Goal: Check status

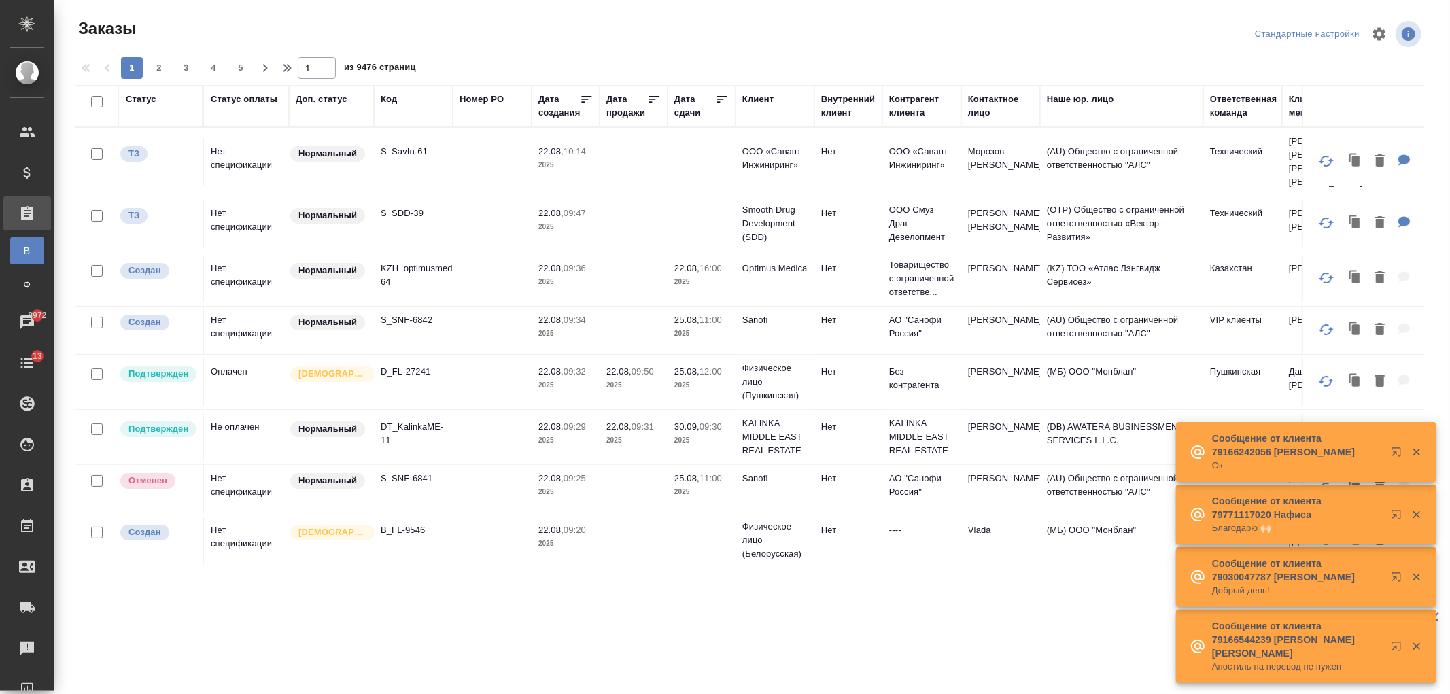
drag, startPoint x: 1235, startPoint y: 106, endPoint x: 1240, endPoint y: 132, distance: 26.2
click at [1235, 106] on div "Ответственная команда" at bounding box center [1243, 105] width 67 height 27
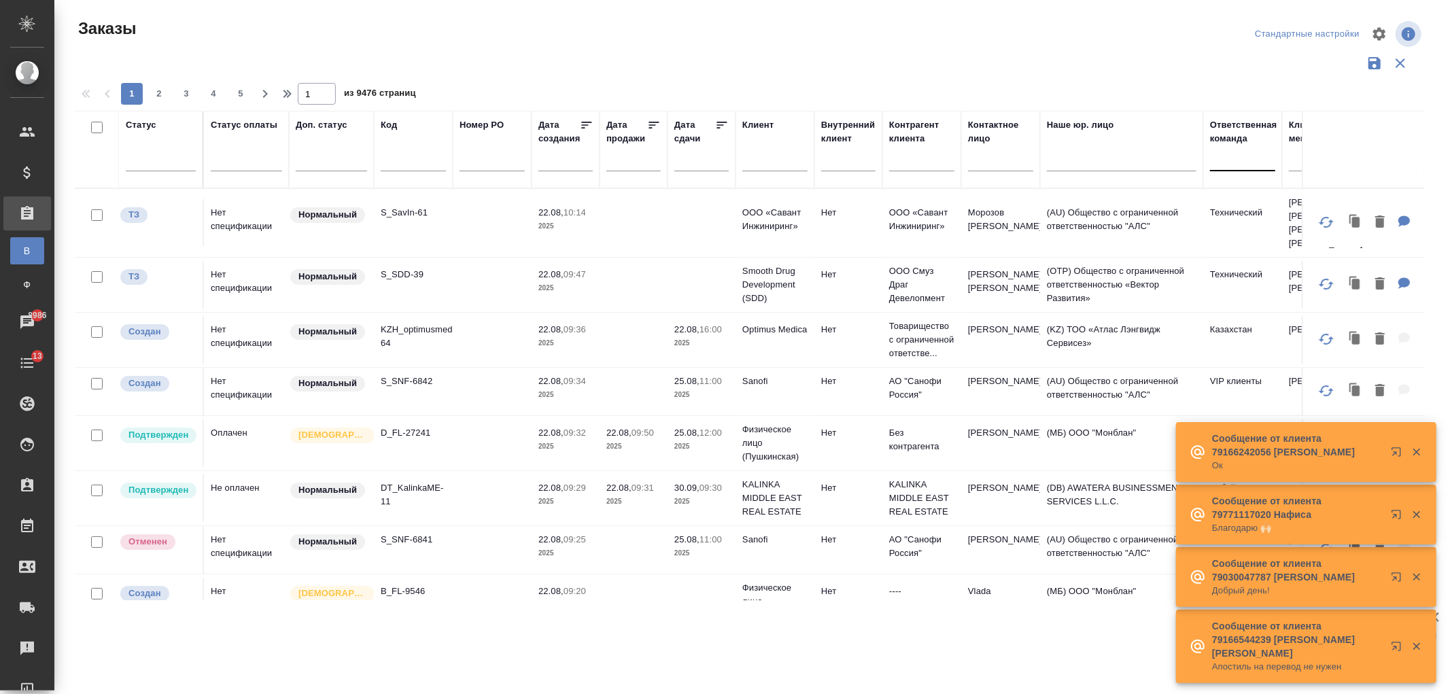
click at [1232, 159] on div at bounding box center [1242, 158] width 65 height 20
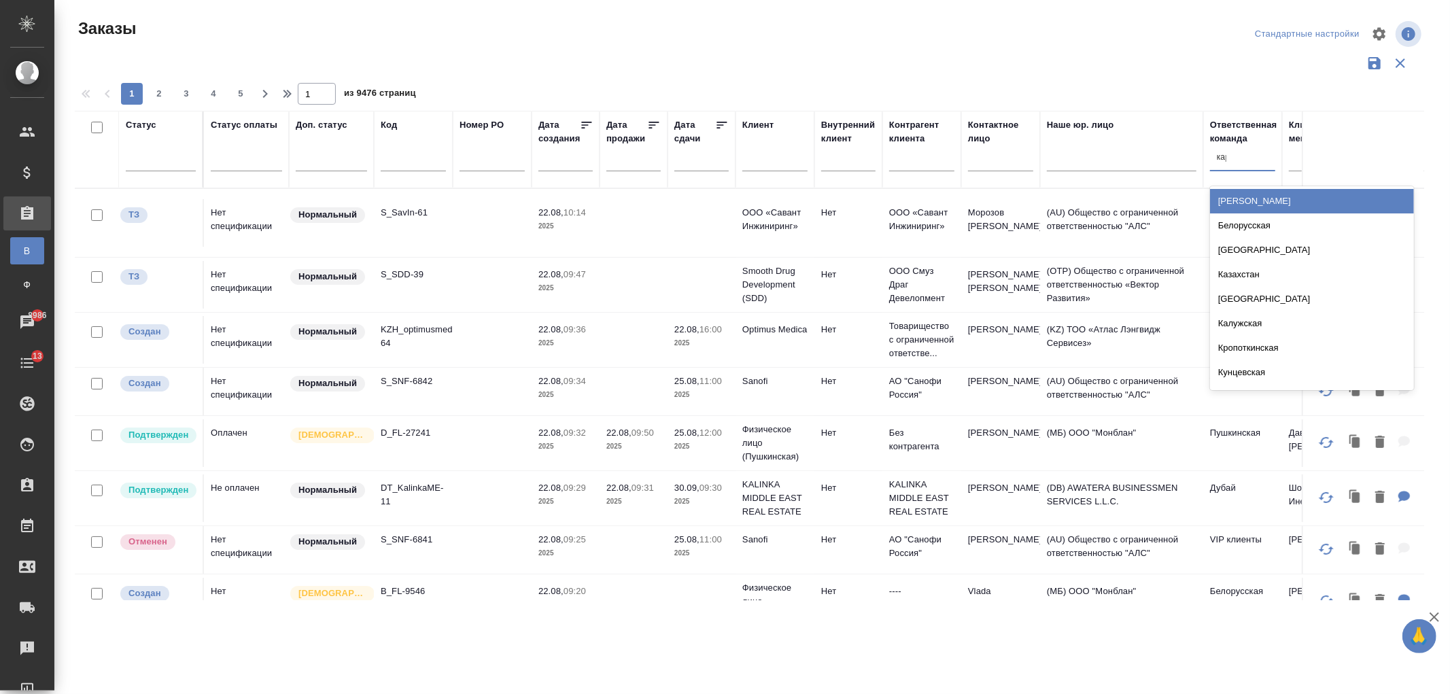
type input "кара"
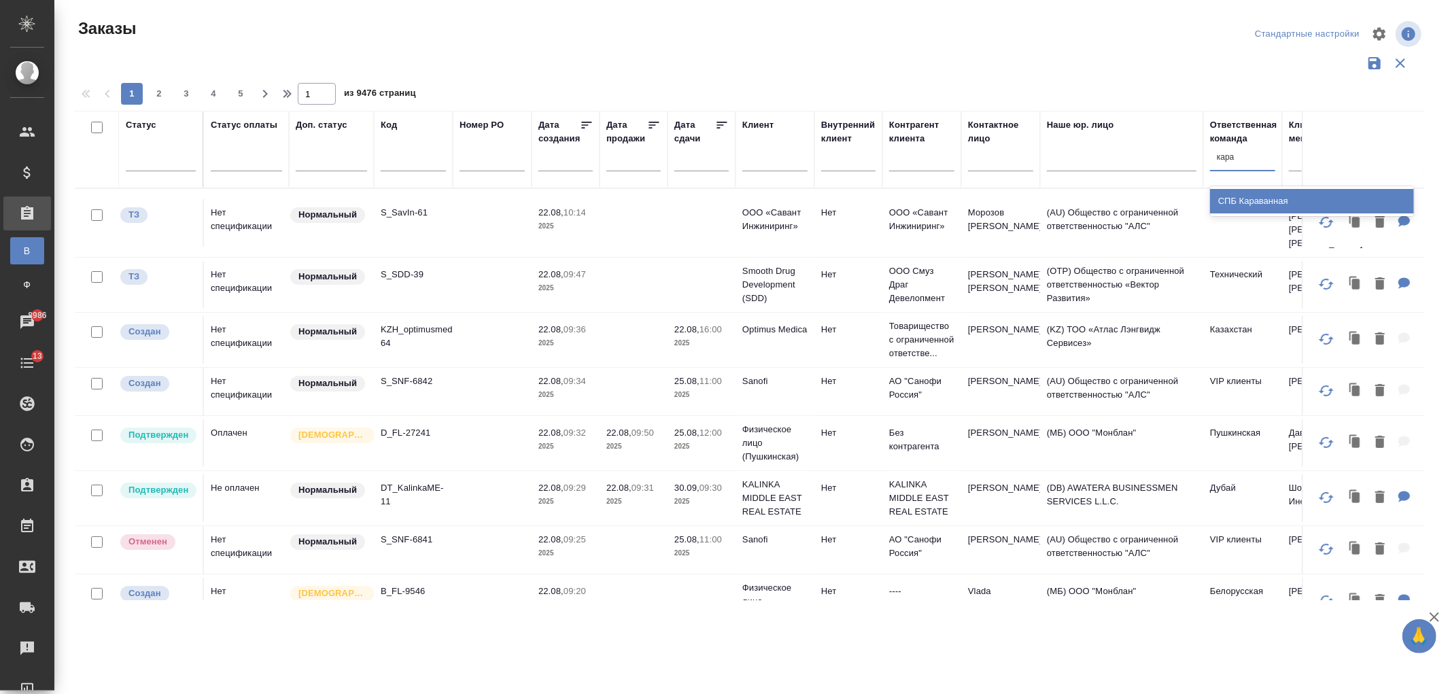
click at [1244, 201] on div "СПБ Караванная" at bounding box center [1312, 201] width 204 height 24
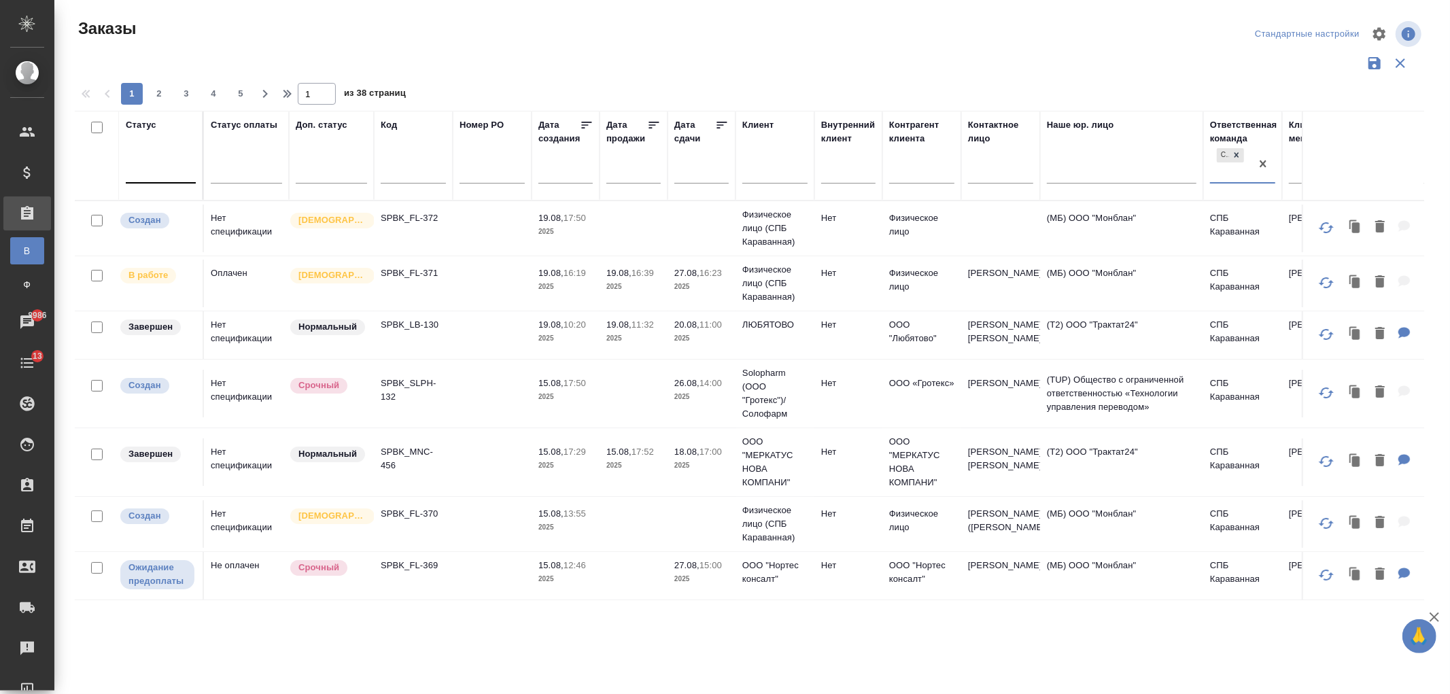
click at [153, 172] on div at bounding box center [161, 170] width 70 height 20
type input "вып"
click at [309, 211] on div "Выполнен" at bounding box center [313, 213] width 204 height 24
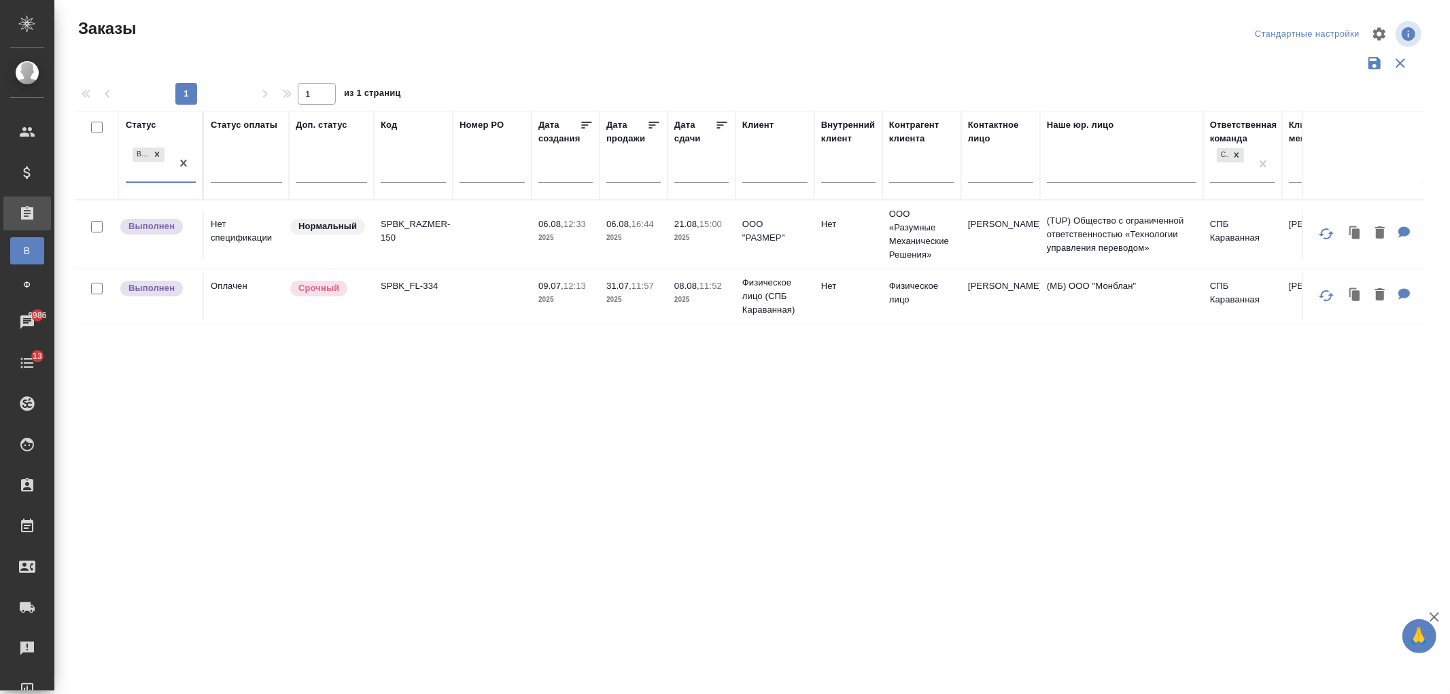
click at [499, 258] on td at bounding box center [492, 235] width 79 height 48
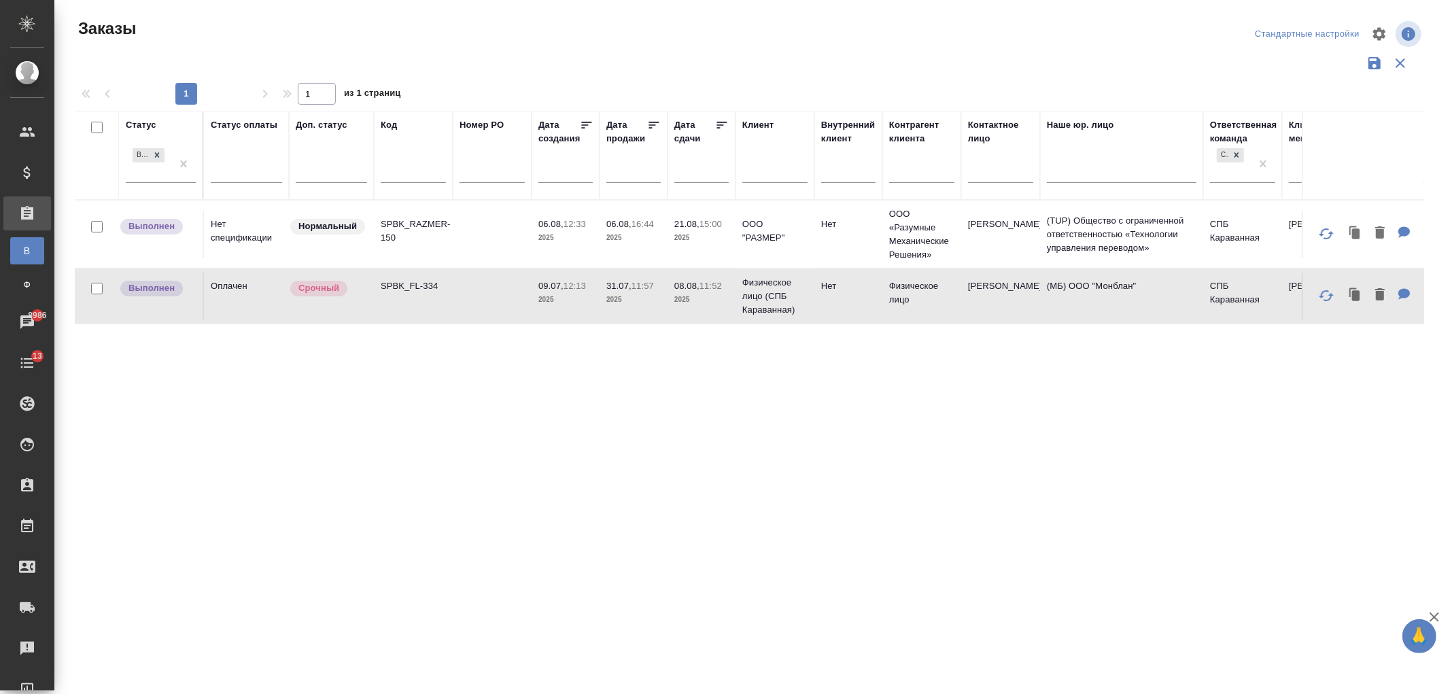
click at [499, 258] on td at bounding box center [492, 235] width 79 height 48
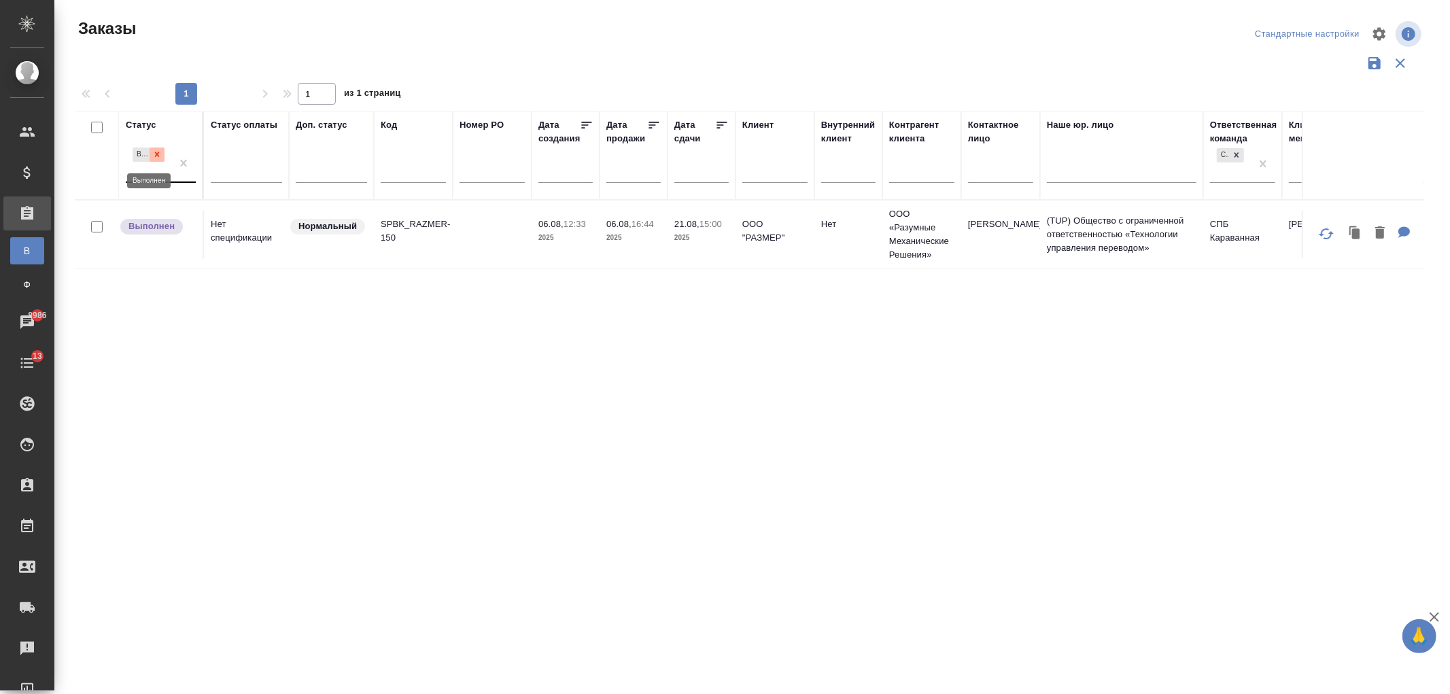
click at [160, 154] on icon at bounding box center [157, 155] width 10 height 10
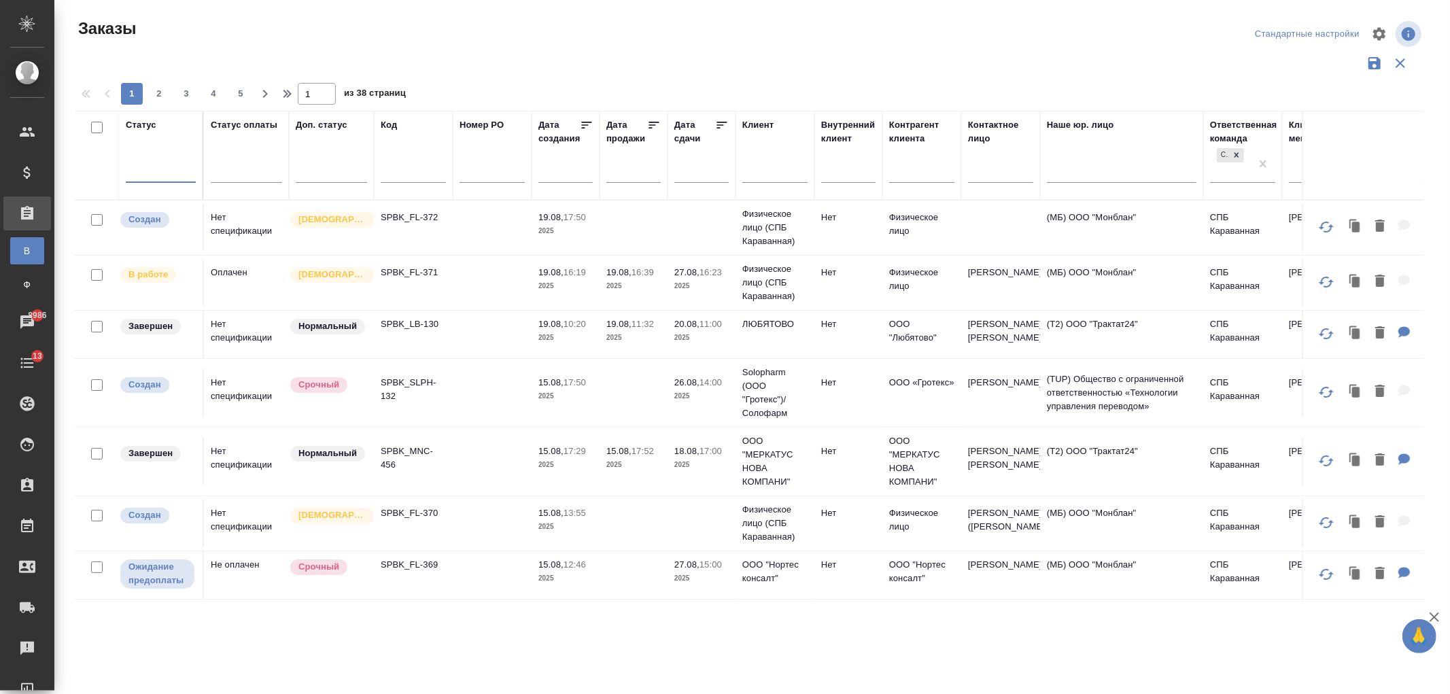
click at [758, 175] on input "text" at bounding box center [774, 173] width 65 height 17
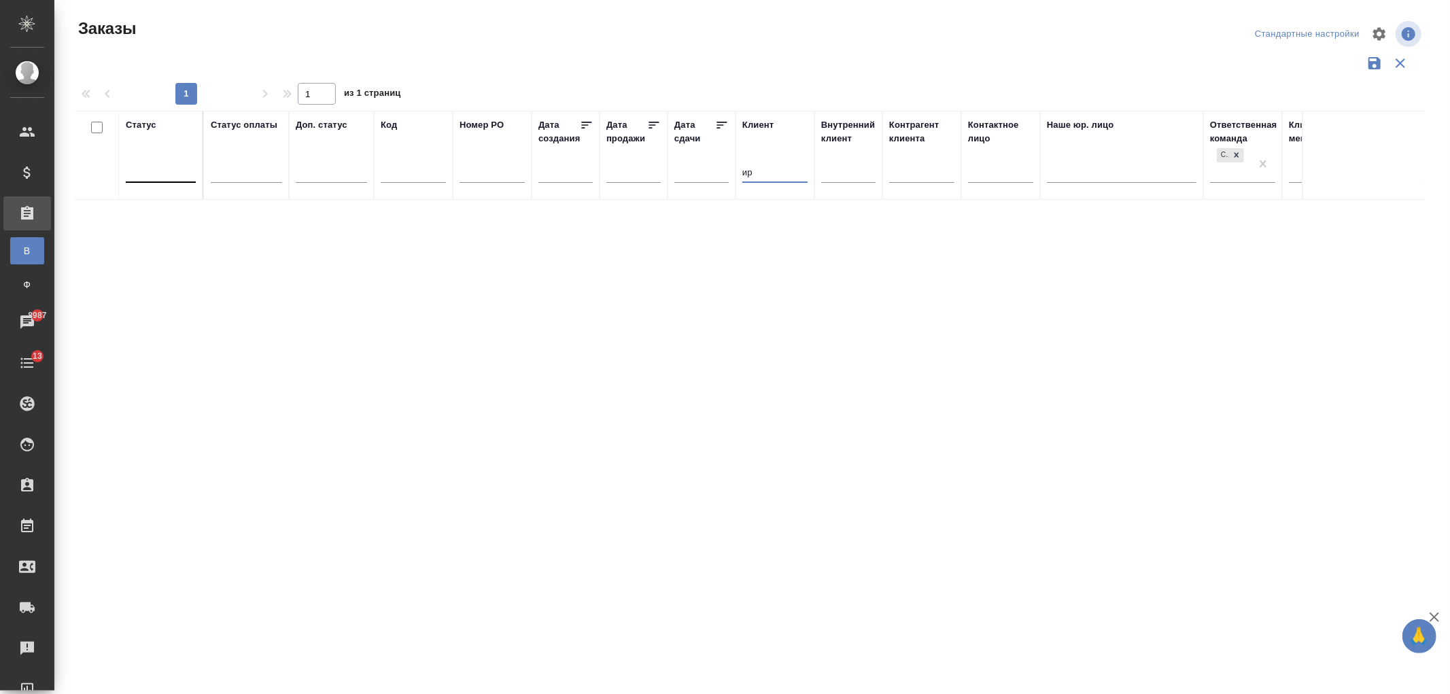
type input "и"
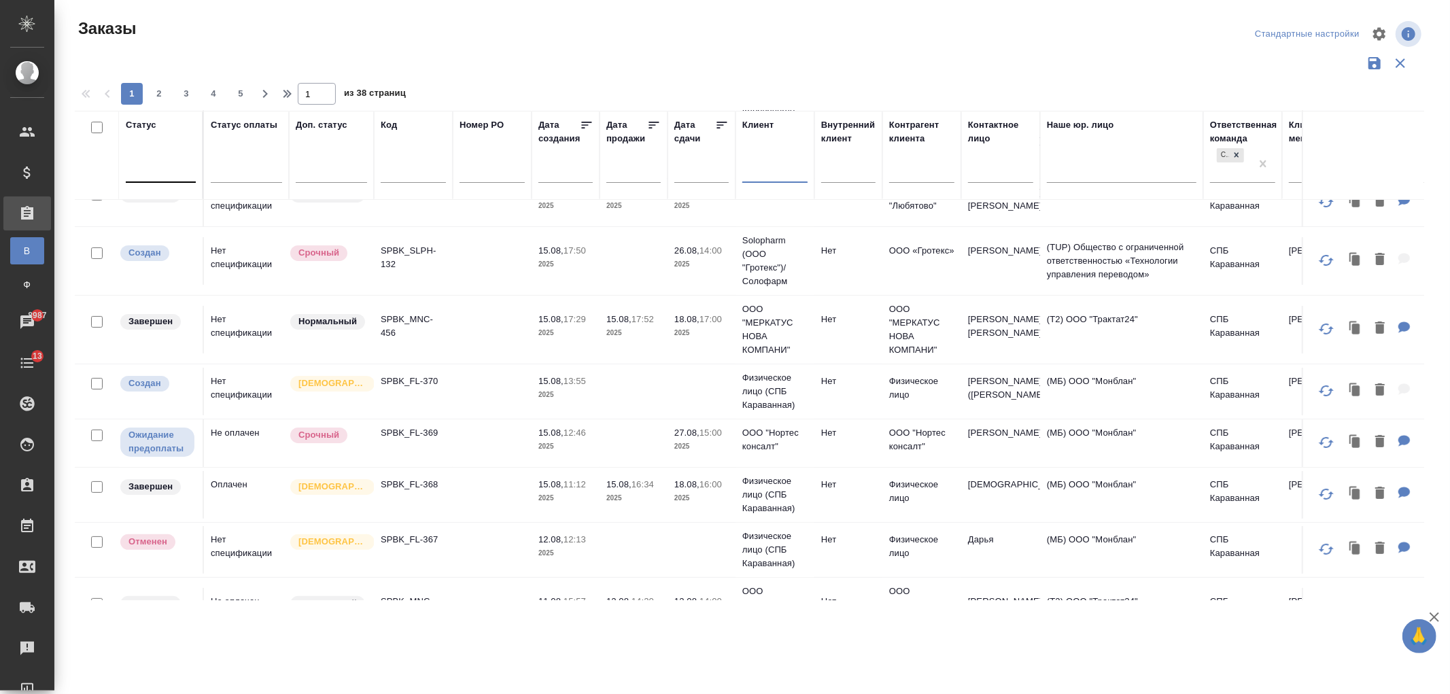
scroll to position [137, 0]
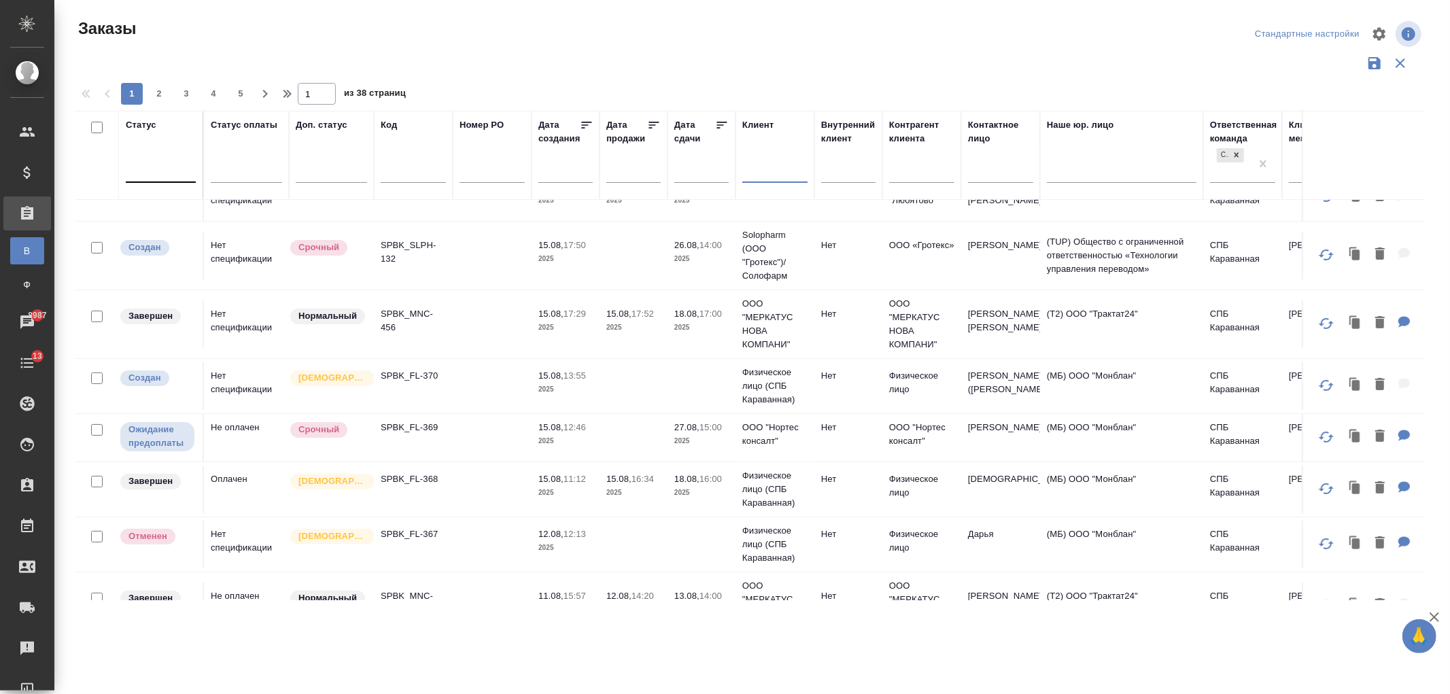
click at [868, 114] on td "Нет" at bounding box center [849, 91] width 68 height 48
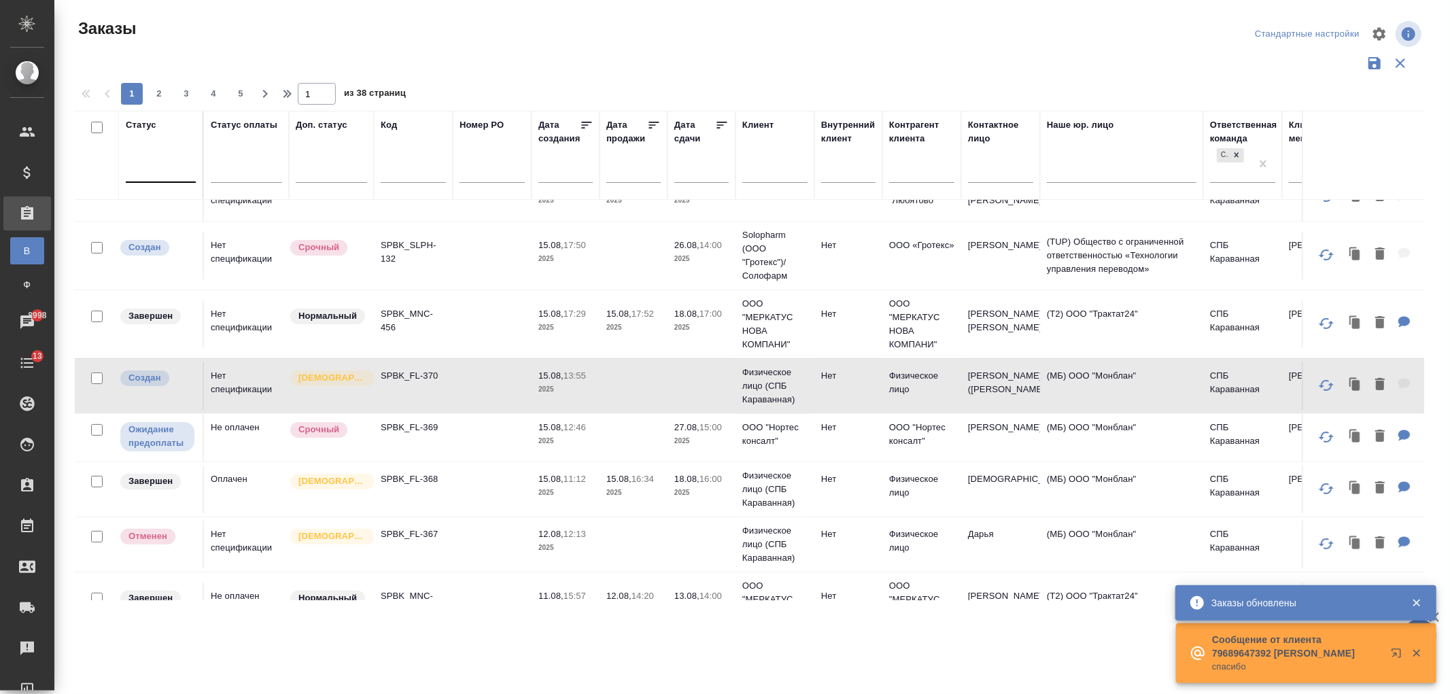
click at [650, 114] on td at bounding box center [634, 91] width 68 height 48
